Goal: Task Accomplishment & Management: Use online tool/utility

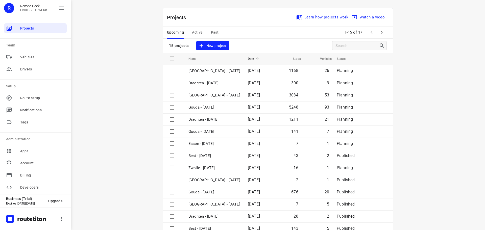
click at [195, 33] on span "Active" at bounding box center [197, 32] width 11 height 6
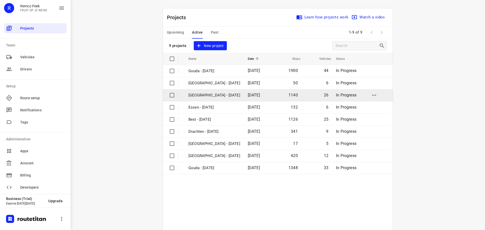
click at [208, 94] on p "Zwolle - Wednesday" at bounding box center [215, 96] width 52 height 6
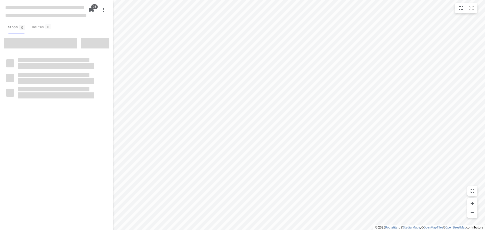
checkbox input "true"
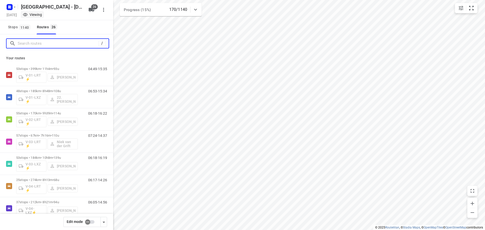
click at [46, 47] on input "Search routes" at bounding box center [58, 44] width 81 height 8
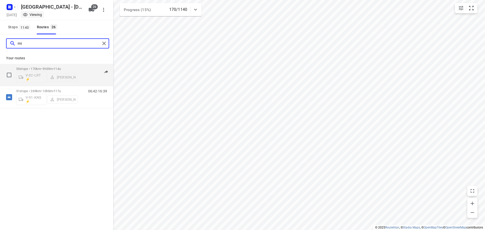
type input "mi"
click at [50, 65] on div "55 stops • 170km • 9h39m • 114u V-02-LRT ⚡ Mikai Warmelink" at bounding box center [47, 74] width 62 height 21
